Goal: Task Accomplishment & Management: Manage account settings

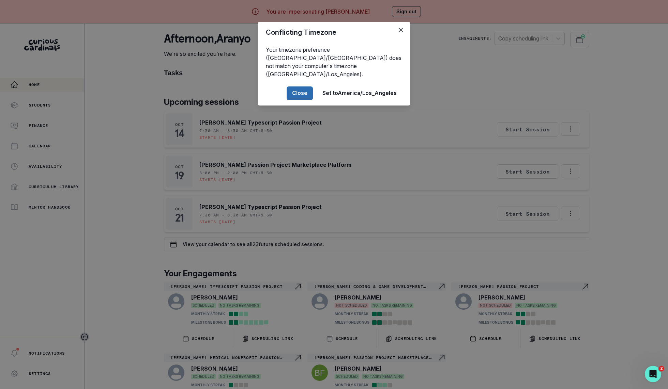
click at [292, 87] on button "Close" at bounding box center [299, 94] width 26 height 14
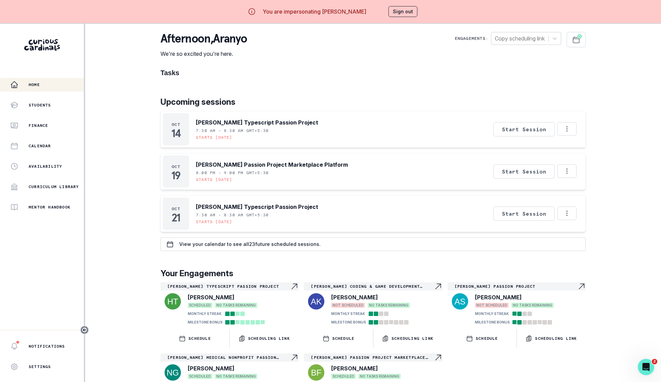
click at [319, 106] on p "Upcoming sessions" at bounding box center [372, 102] width 425 height 12
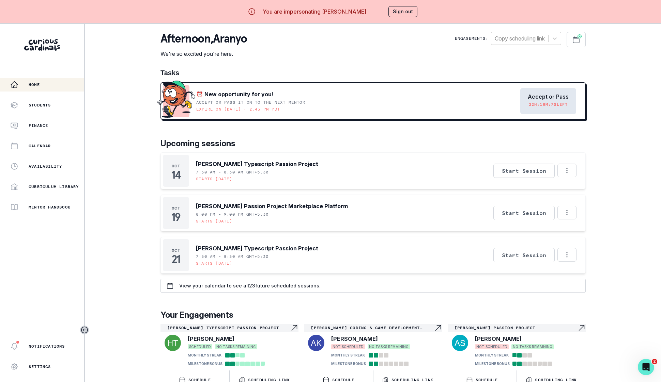
click at [549, 101] on button "Accept or Pass 22 H: 18 M: 7 S left" at bounding box center [548, 101] width 56 height 26
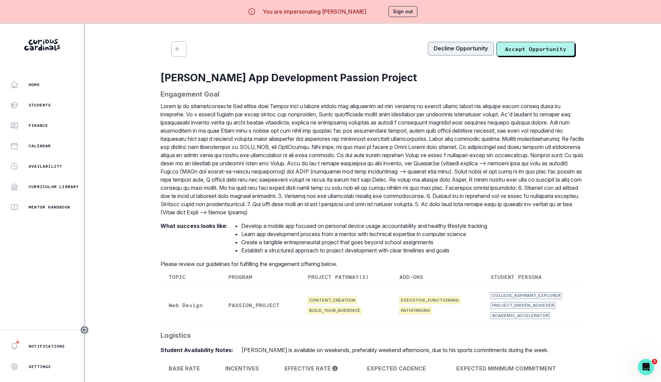
click at [453, 48] on button "Decline Opportunity" at bounding box center [461, 49] width 66 height 14
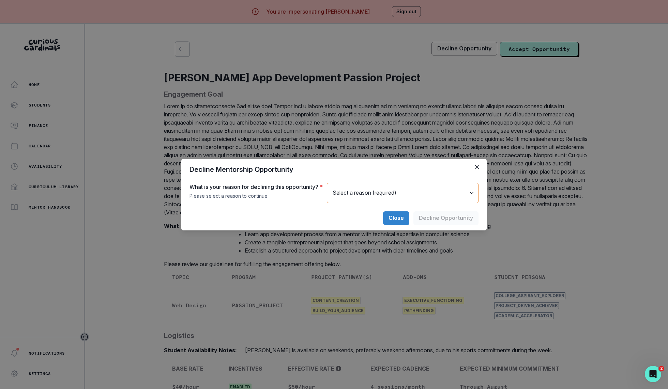
click at [338, 183] on select "Select a reason (required) The goal of this engagement doesn't align with my ex…" at bounding box center [403, 193] width 152 height 20
select select "AT_CAPACITY"
click at [328, 183] on select "Select a reason (required) The goal of this engagement doesn't align with my ex…" at bounding box center [403, 193] width 152 height 20
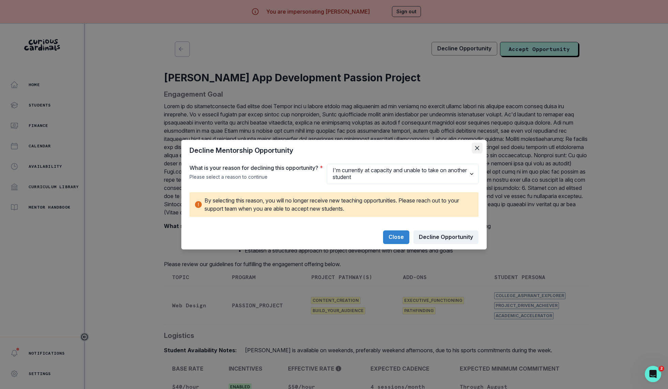
click at [473, 143] on button "Close" at bounding box center [476, 148] width 11 height 11
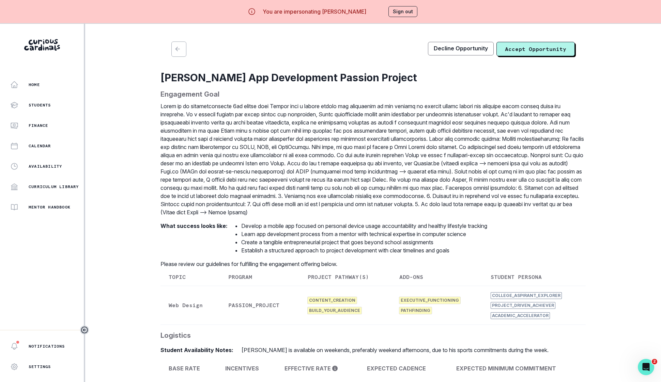
click at [433, 112] on p at bounding box center [372, 159] width 425 height 114
click at [402, 9] on button "Sign out" at bounding box center [402, 11] width 29 height 11
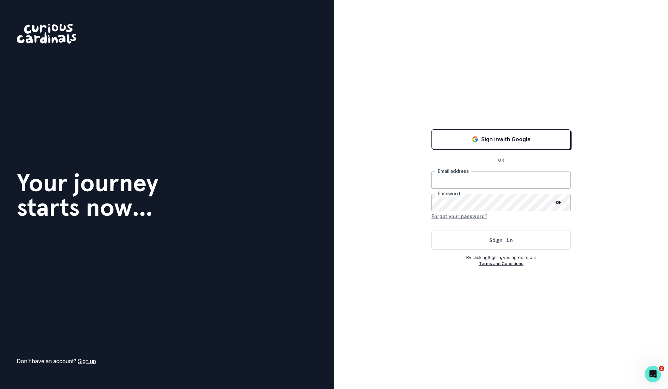
type input "[PERSON_NAME][EMAIL_ADDRESS][DOMAIN_NAME]"
click at [353, 89] on div "Sign in with Google OR [PERSON_NAME][EMAIL_ADDRESS][DOMAIN_NAME] Email address …" at bounding box center [501, 194] width 334 height 389
click at [463, 239] on button "Sign in" at bounding box center [500, 240] width 139 height 20
